Goal: Information Seeking & Learning: Find contact information

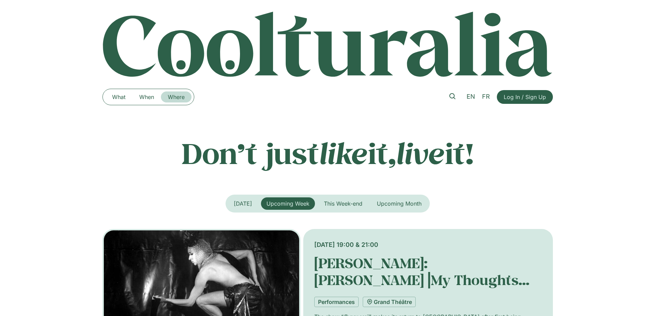
click at [179, 96] on link "Where" at bounding box center [176, 97] width 31 height 11
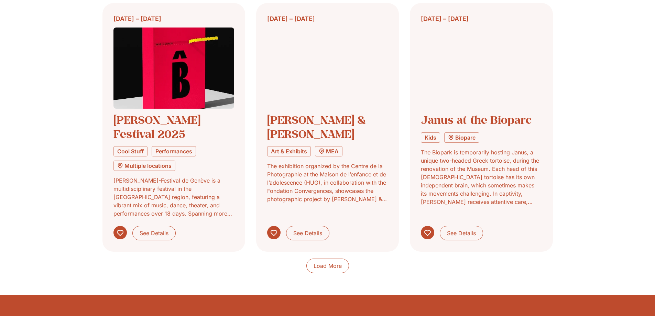
scroll to position [655, 0]
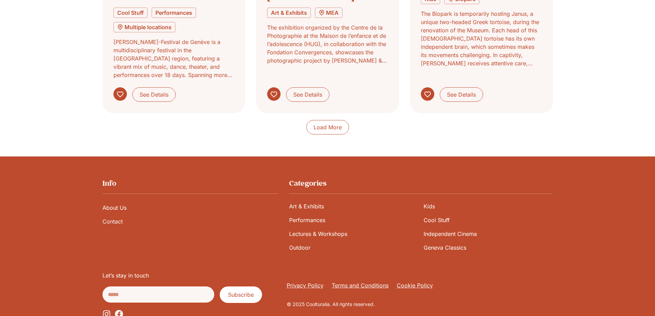
click at [109, 215] on link "Contact" at bounding box center [191, 222] width 176 height 14
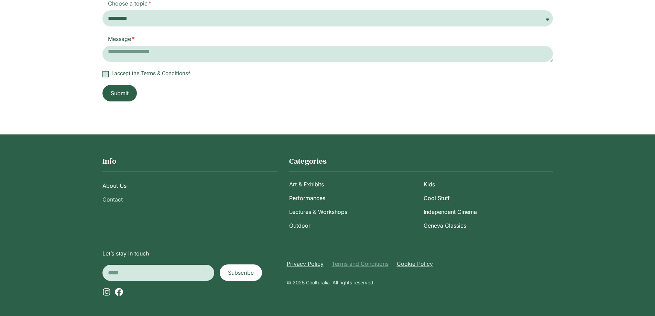
scroll to position [209, 0]
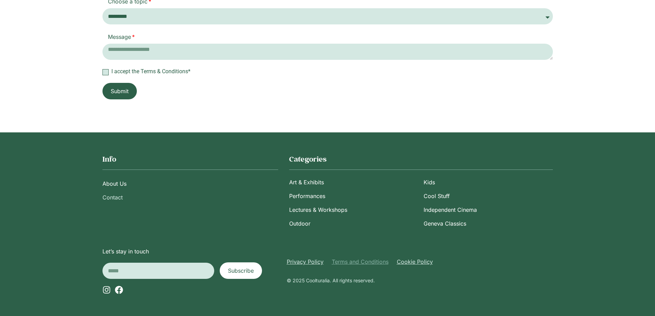
click at [353, 262] on link "Terms and Conditions" at bounding box center [360, 262] width 57 height 8
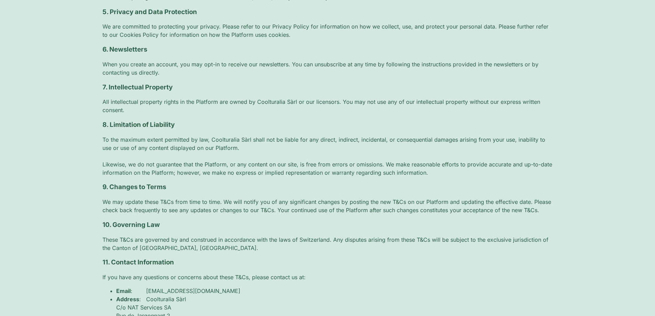
scroll to position [413, 0]
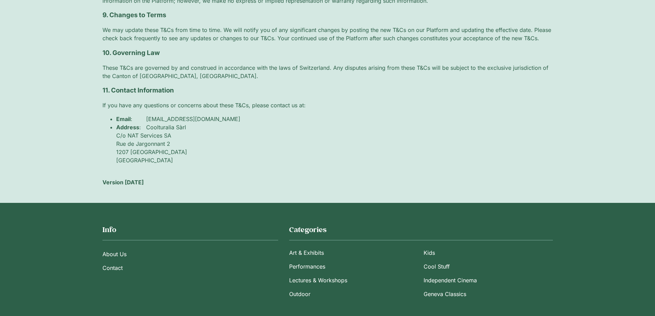
drag, startPoint x: 146, startPoint y: 135, endPoint x: 209, endPoint y: 135, distance: 63.0
click at [209, 135] on li "Address : Coolturalia Sàrl C/o NAT Services SA [STREET_ADDRESS]" at bounding box center [334, 143] width 437 height 41
copy li "C/o NAT Services SA"
drag, startPoint x: 145, startPoint y: 143, endPoint x: 202, endPoint y: 145, distance: 56.8
click at [202, 145] on li "Address : Coolturalia Sàrl C/o NAT Services SA Rue de Jargonnant 2 1207 Geneva …" at bounding box center [334, 143] width 437 height 41
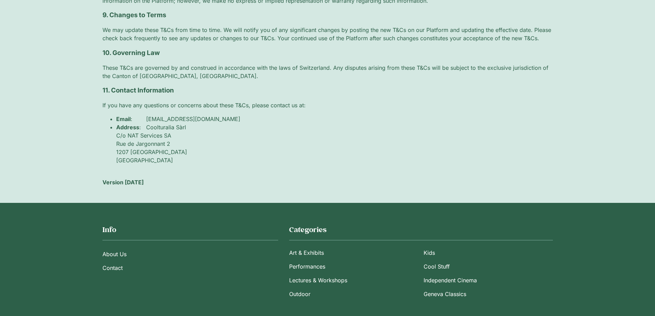
copy li "Rue de Jargonnant 2"
